Goal: Information Seeking & Learning: Learn about a topic

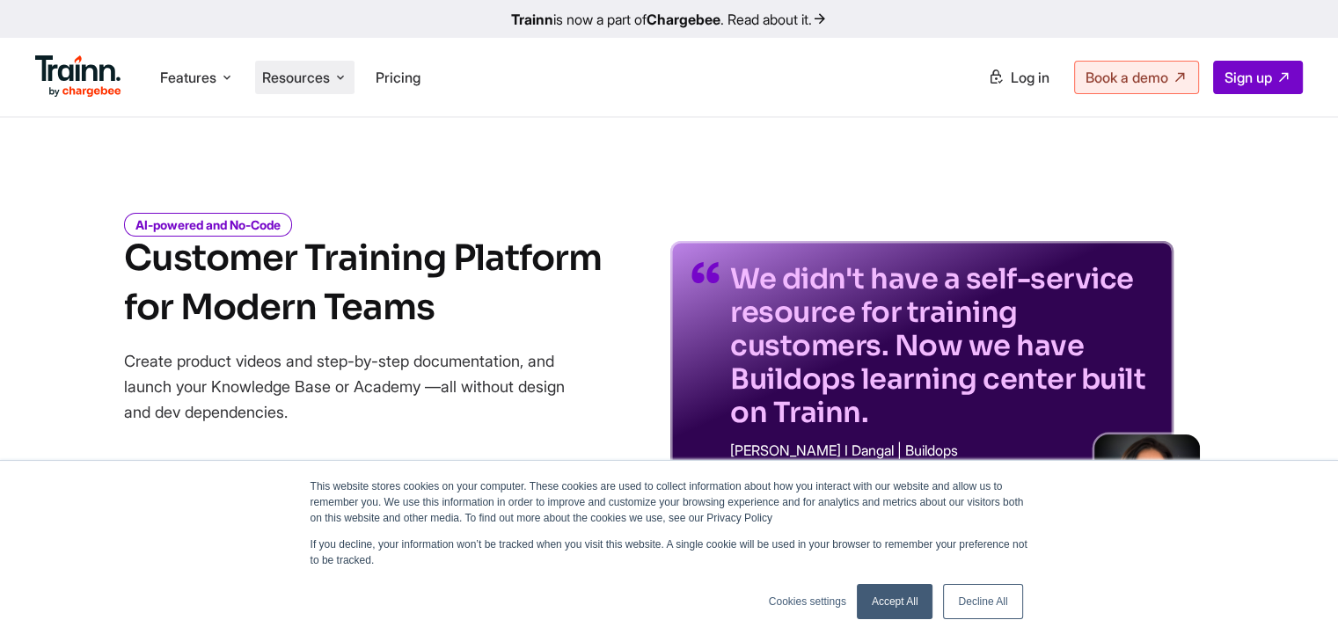
click at [354, 75] on li "Resources Resources Trainn Help Center Help videos to get you started. Trainn B…" at bounding box center [304, 77] width 99 height 33
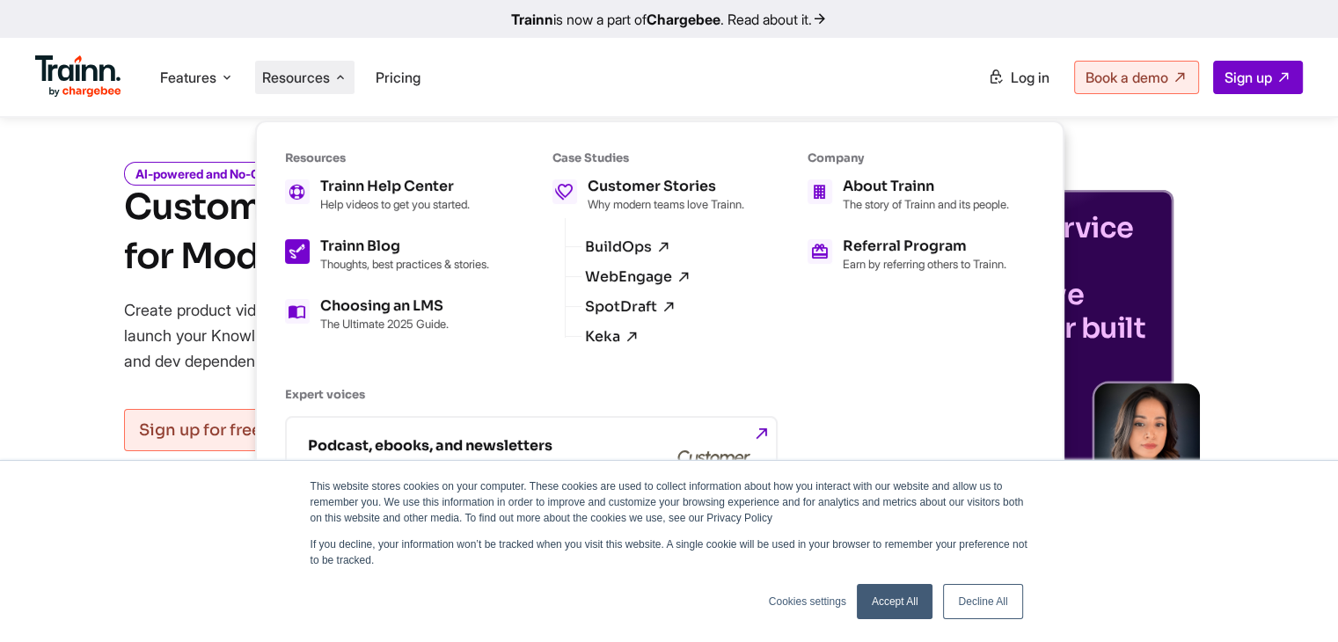
scroll to position [109, 0]
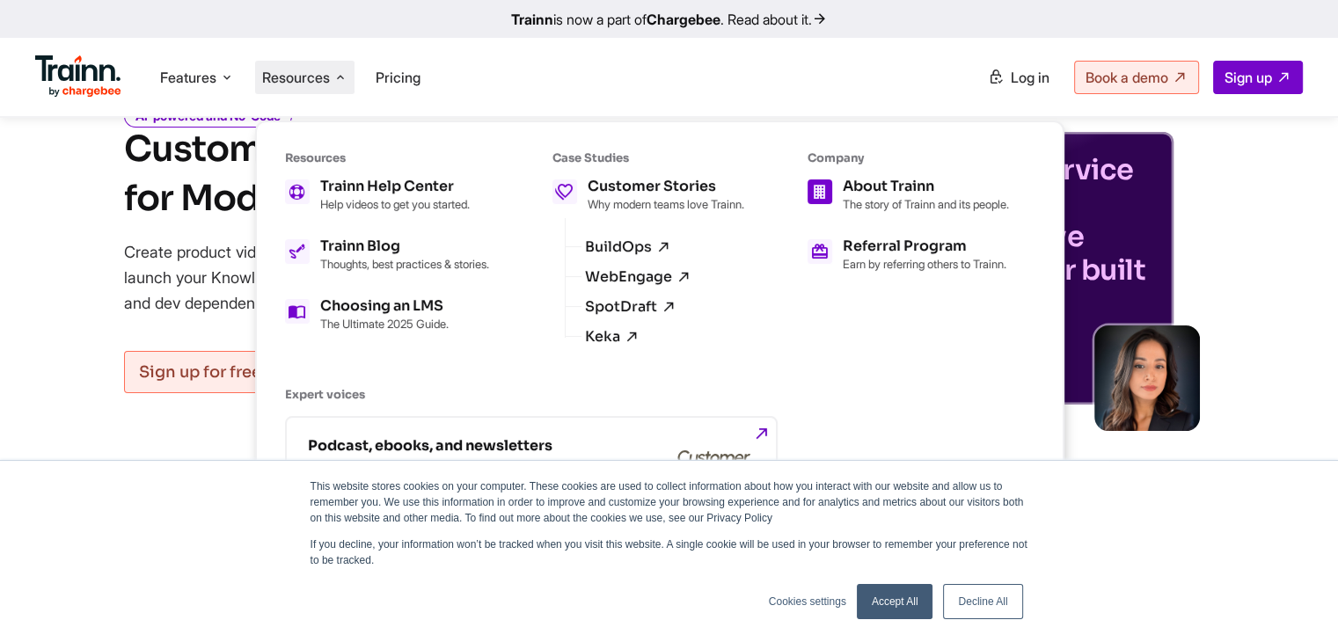
click at [922, 189] on h5 "About Trainn" at bounding box center [926, 186] width 166 height 14
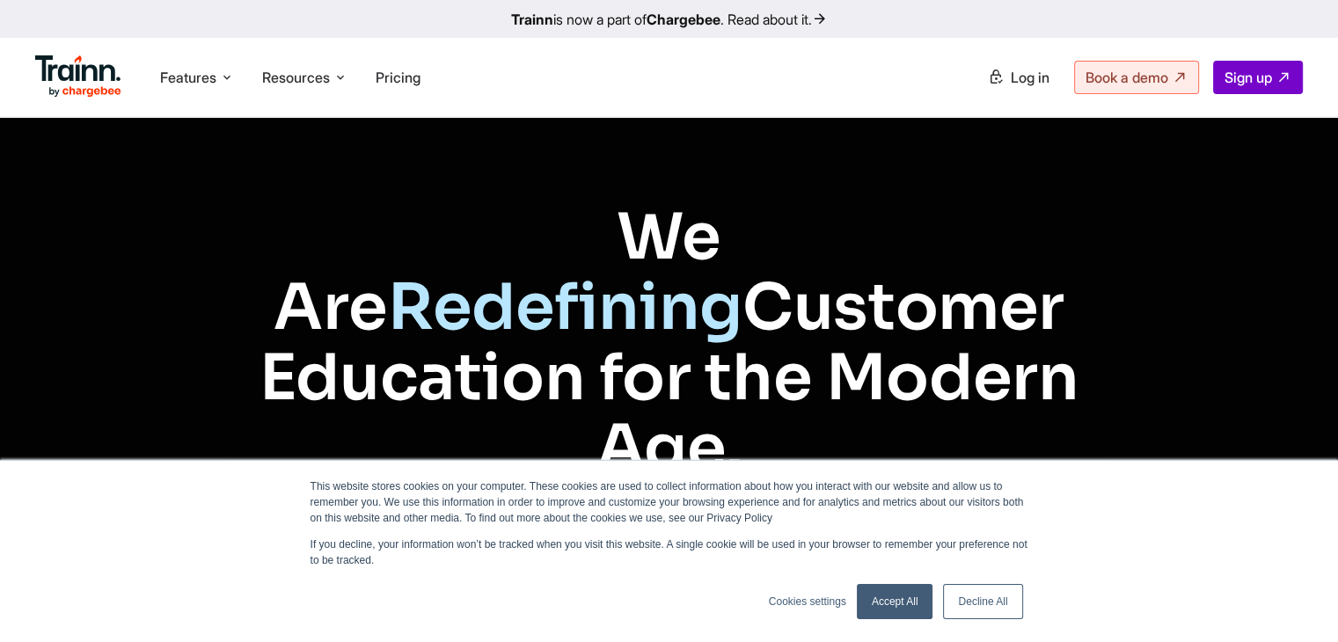
click at [970, 603] on link "Decline All" at bounding box center [982, 601] width 79 height 35
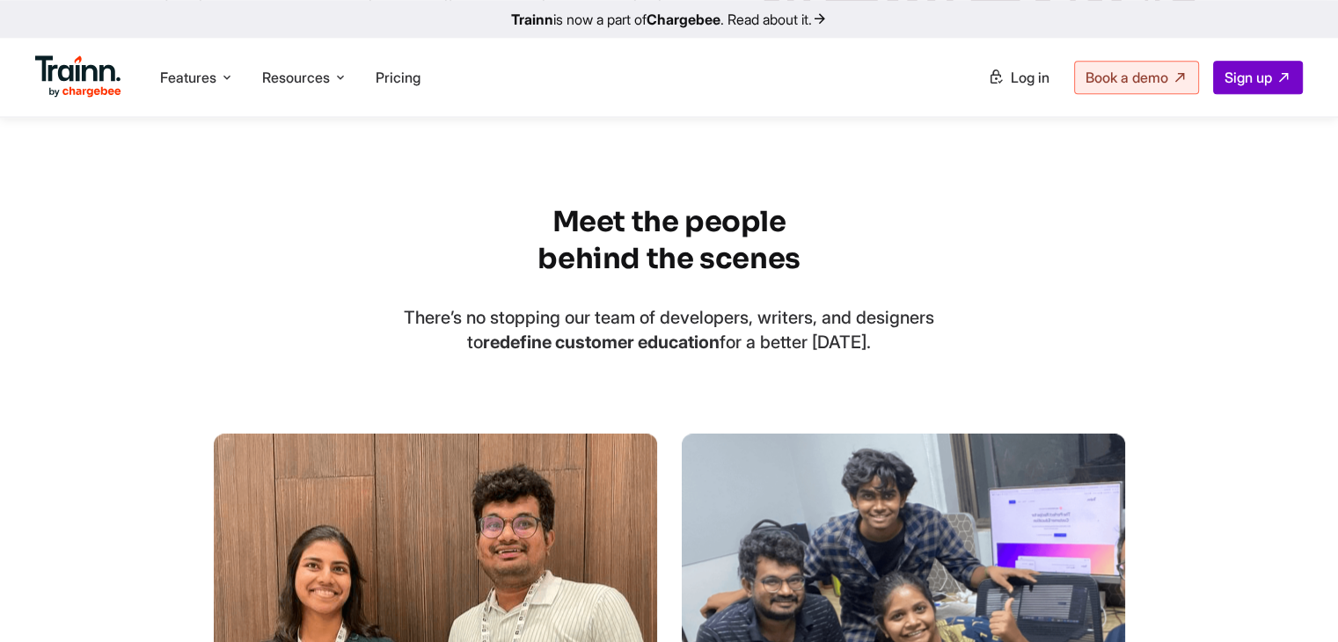
scroll to position [2224, 0]
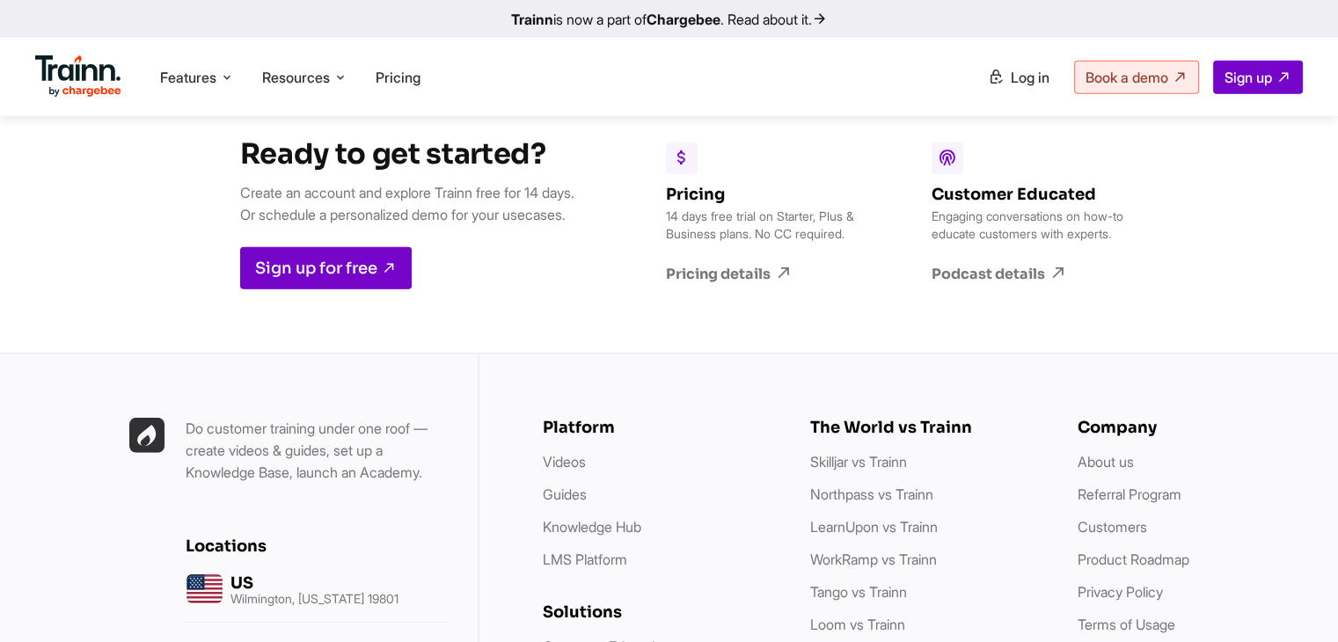
scroll to position [4926, 0]
